Goal: Task Accomplishment & Management: Use online tool/utility

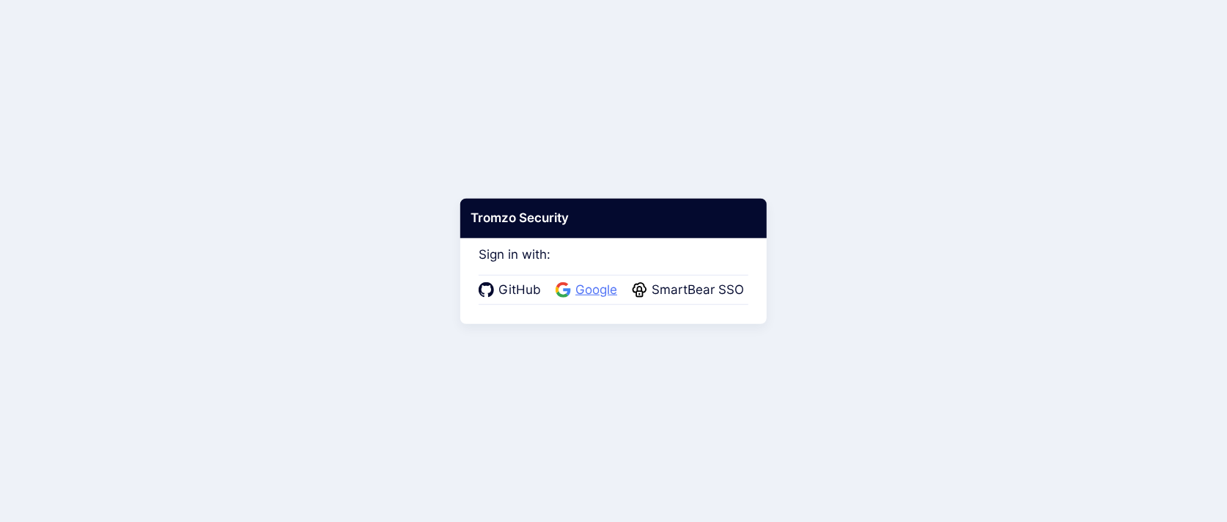
click at [589, 289] on span "Google" at bounding box center [596, 290] width 51 height 19
